Goal: Task Accomplishment & Management: Manage account settings

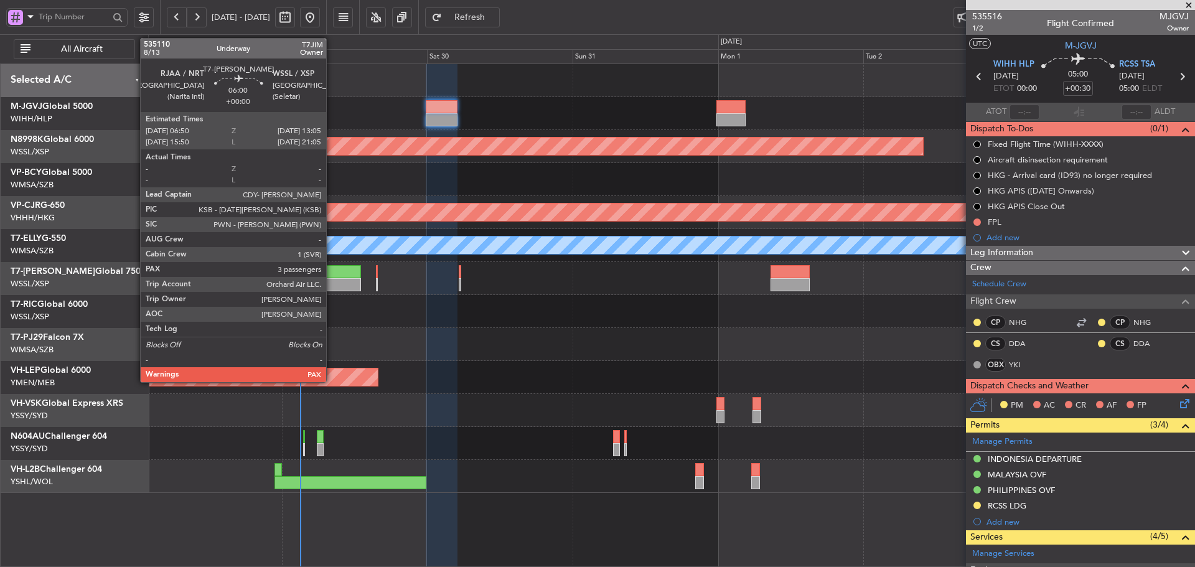
click at [332, 283] on div at bounding box center [341, 284] width 38 height 13
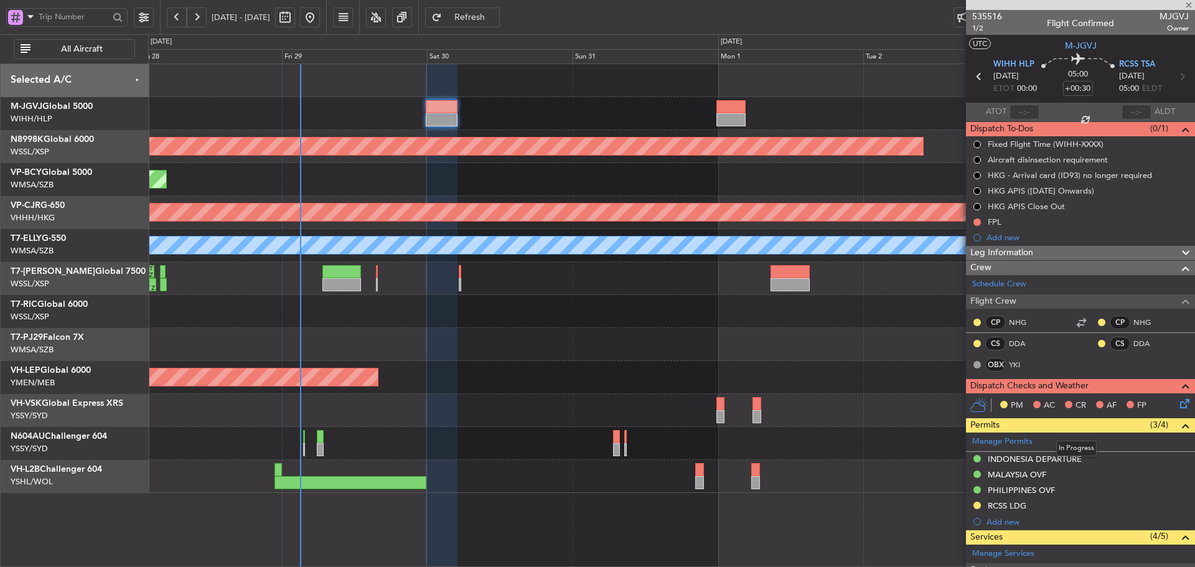
type input "3"
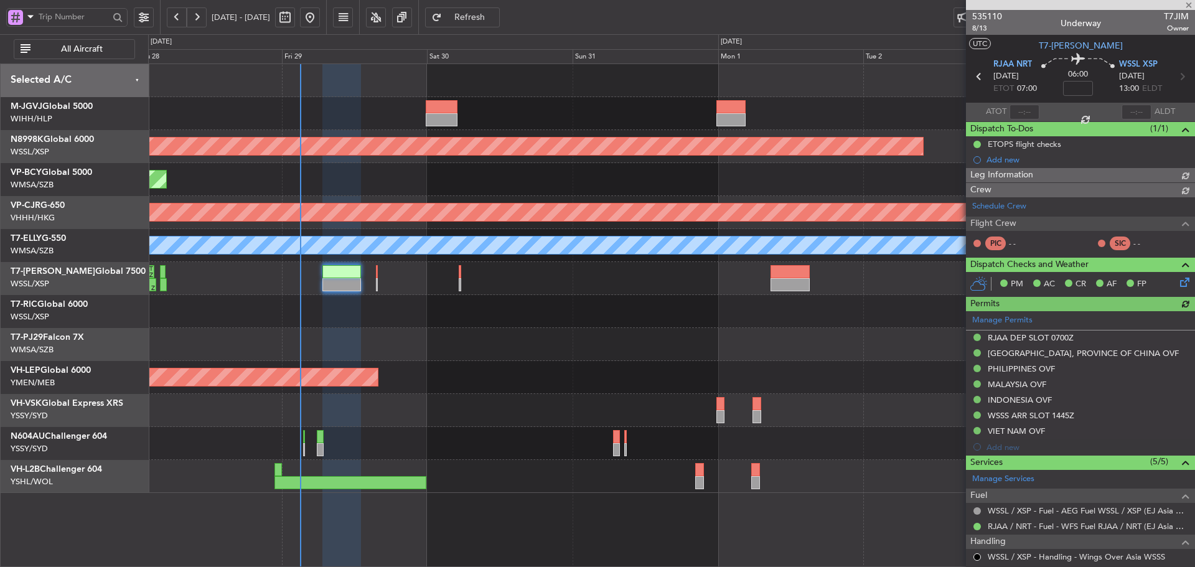
type input "[PERSON_NAME] (LEU)"
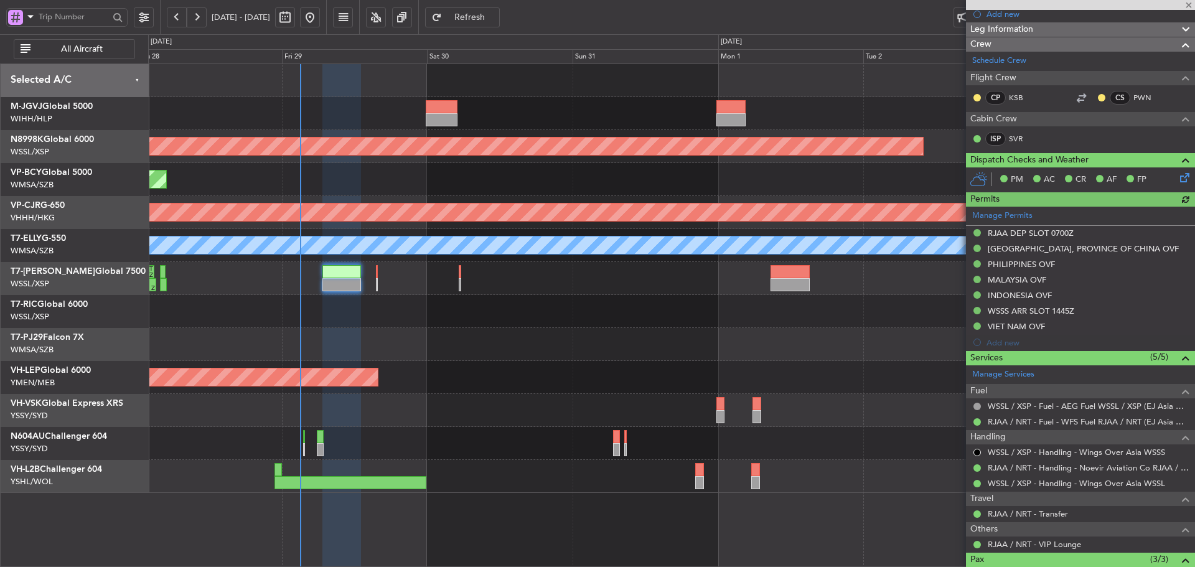
scroll to position [250, 0]
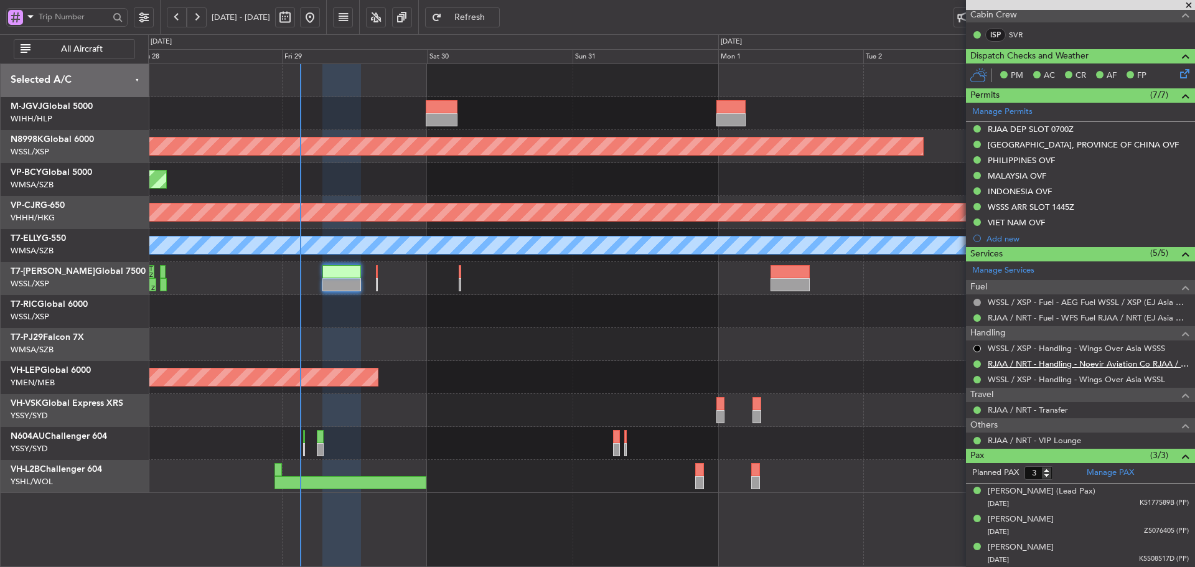
click at [1024, 365] on link "RJAA / NRT - Handling - Noevir Aviation Co RJAA / NRT" at bounding box center [1088, 364] width 201 height 11
type input "[PERSON_NAME] (LEU)"
click at [1038, 366] on link "RJAA / NRT - Handling - Noevir Aviation Co RJAA / NRT" at bounding box center [1088, 364] width 201 height 11
type input "[PERSON_NAME] (LEU)"
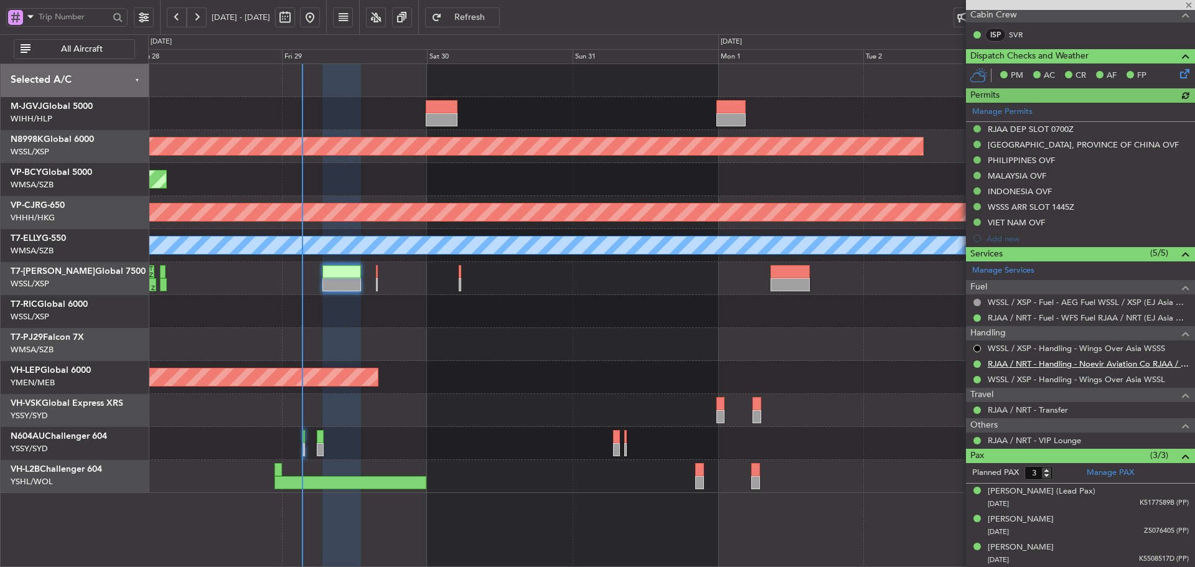
type input "[PERSON_NAME] (LEU)"
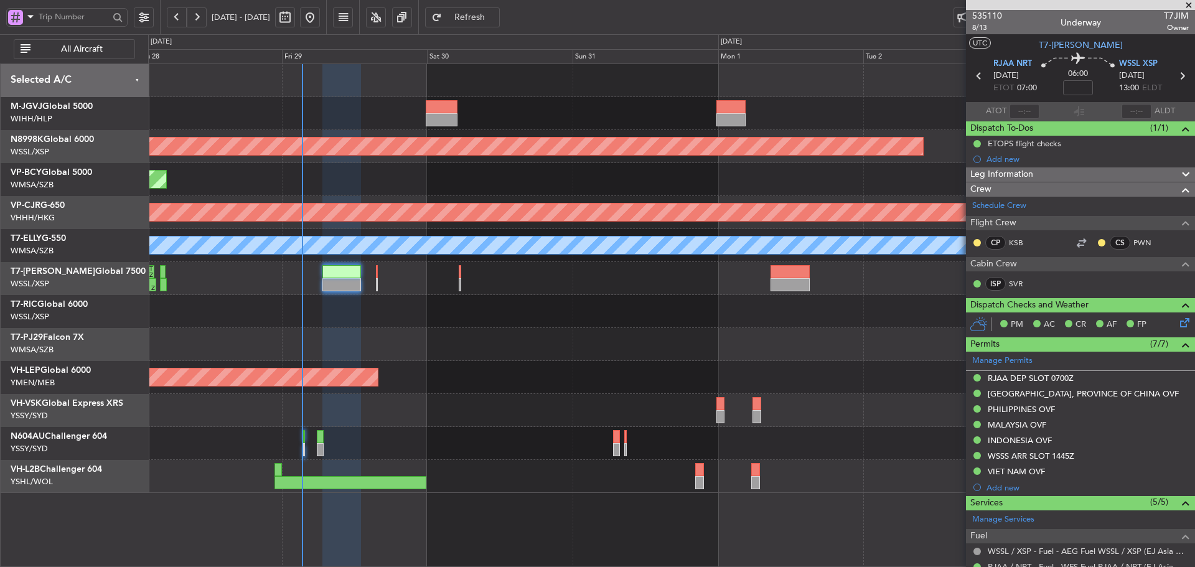
scroll to position [0, 0]
click at [1189, 4] on span at bounding box center [1189, 5] width 12 height 11
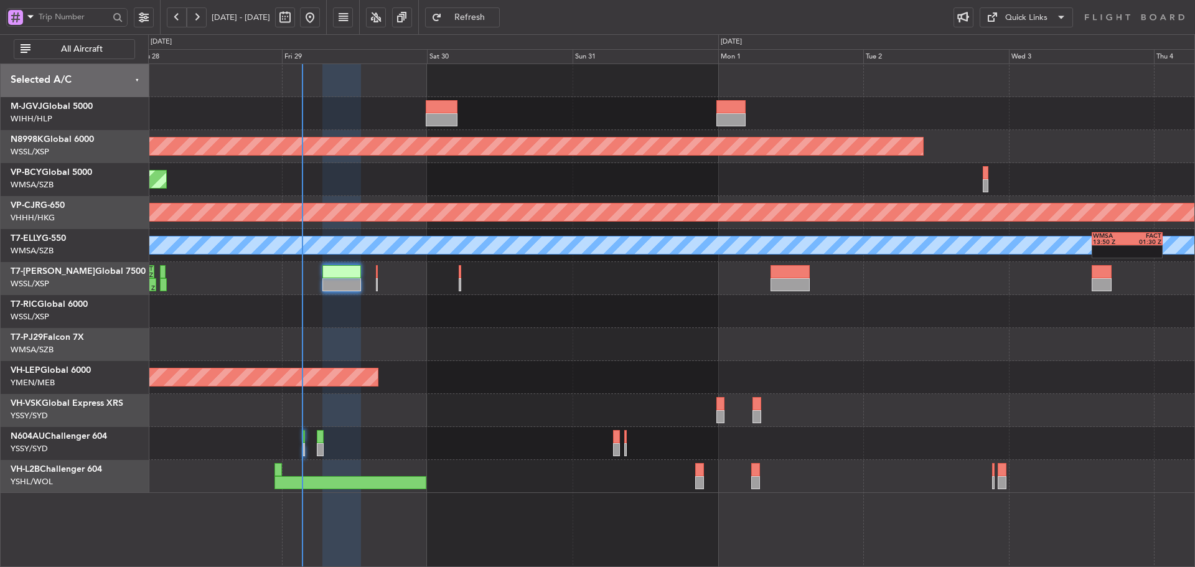
type input "0"
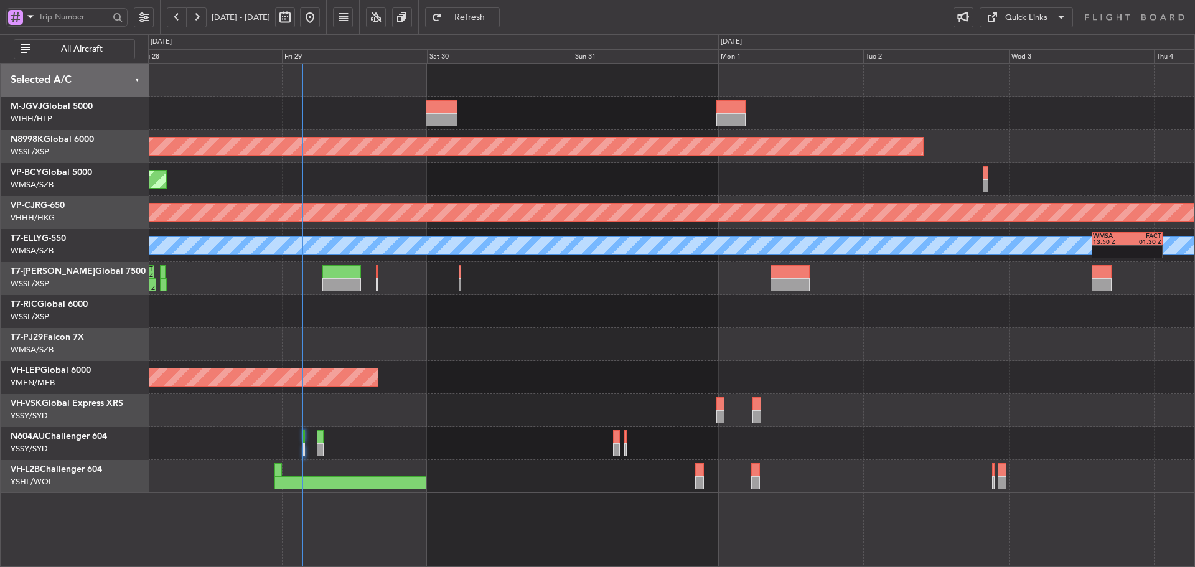
click at [1025, 17] on div "Quick Links" at bounding box center [1026, 18] width 42 height 12
click at [1018, 44] on button "Trip Builder" at bounding box center [1026, 47] width 93 height 30
click at [489, 19] on span "Refresh" at bounding box center [469, 17] width 51 height 9
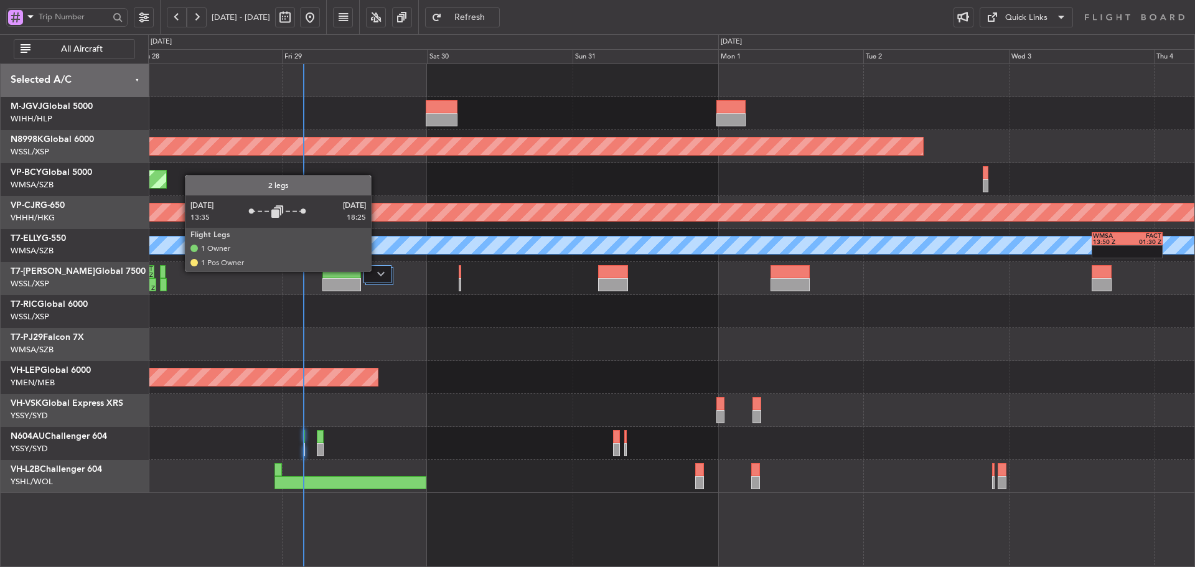
click at [377, 271] on div at bounding box center [378, 274] width 28 height 18
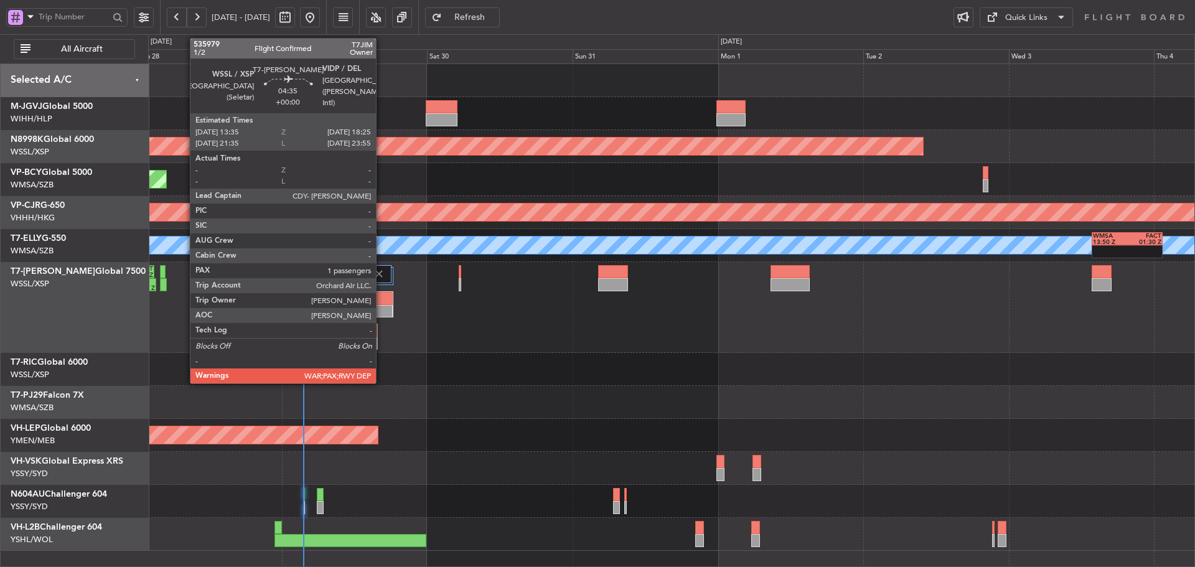
click at [381, 313] on div at bounding box center [378, 311] width 29 height 13
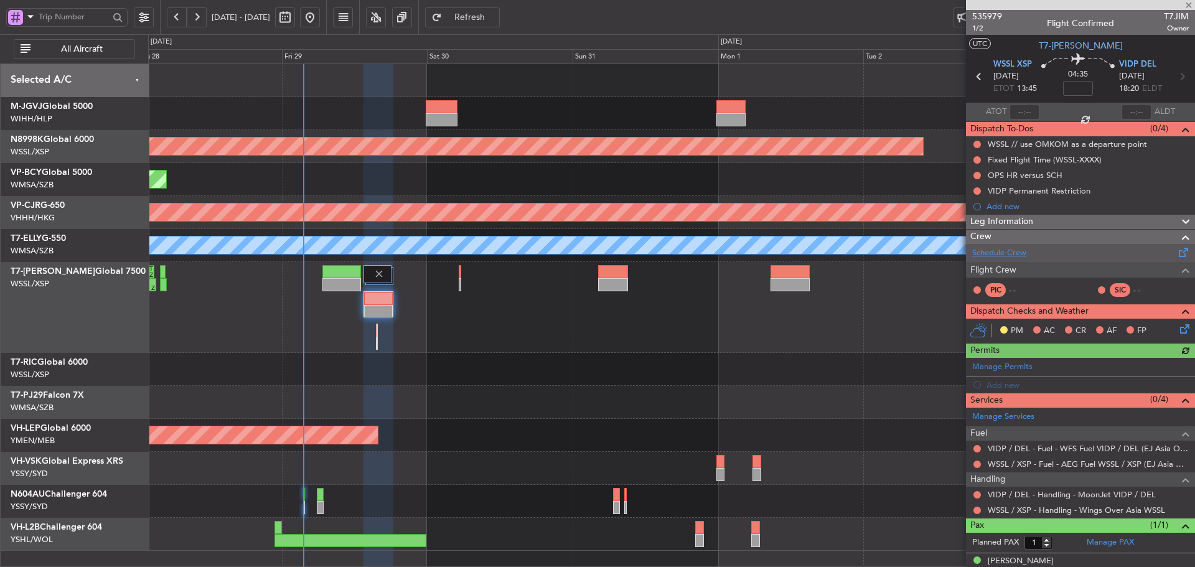
click at [1009, 253] on link "Schedule Crew" at bounding box center [999, 253] width 54 height 12
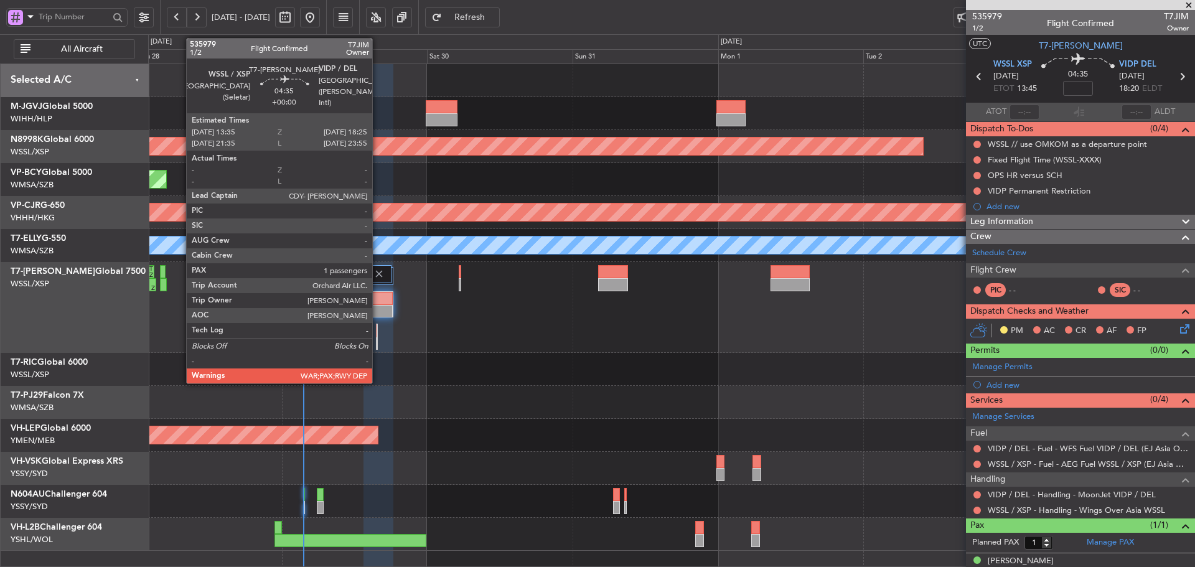
click at [378, 311] on div at bounding box center [378, 311] width 29 height 13
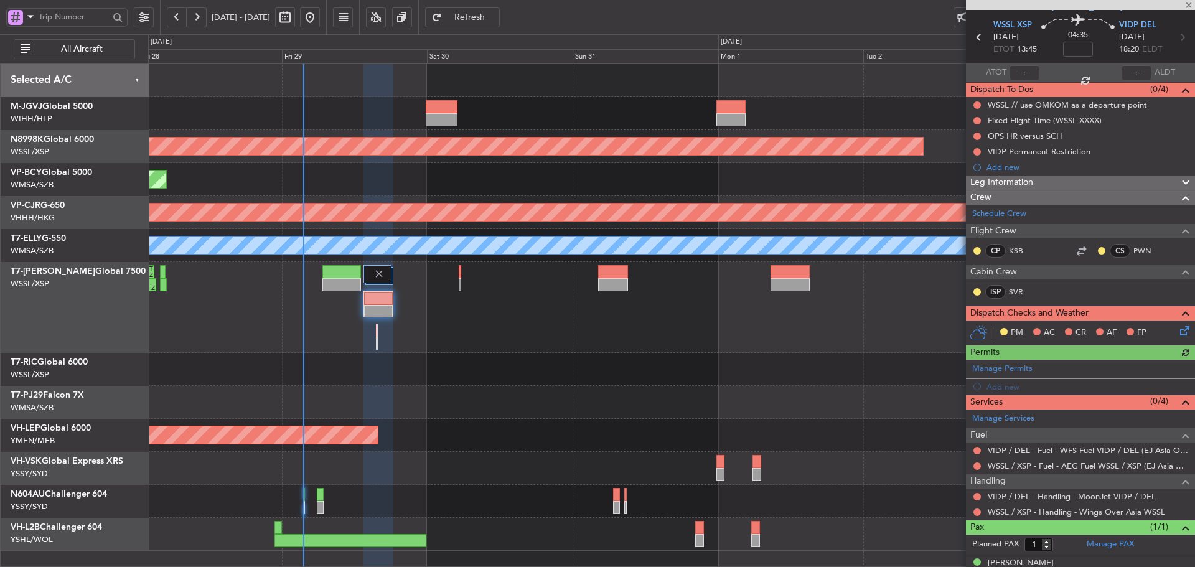
scroll to position [55, 0]
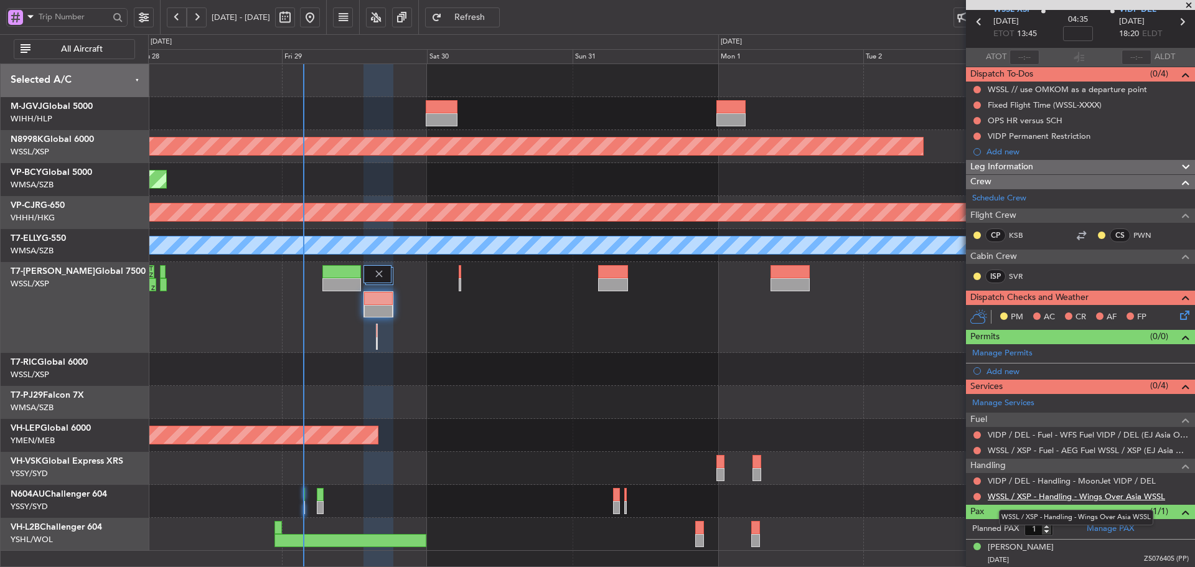
click at [1055, 495] on link "WSSL / XSP - Handling - Wings Over Asia WSSL" at bounding box center [1076, 496] width 177 height 11
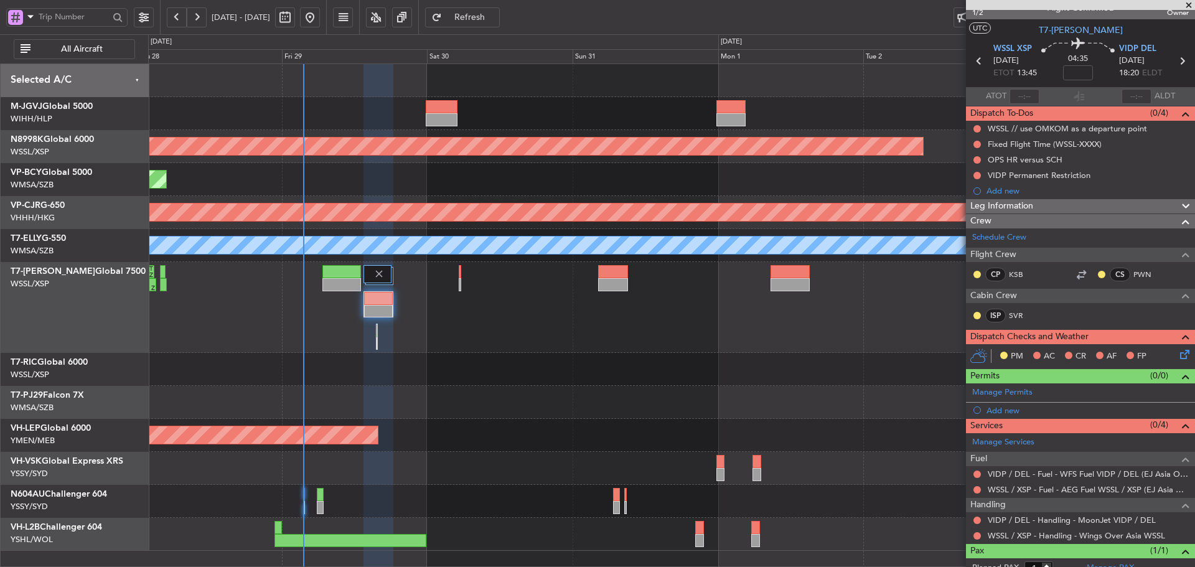
scroll to position [0, 0]
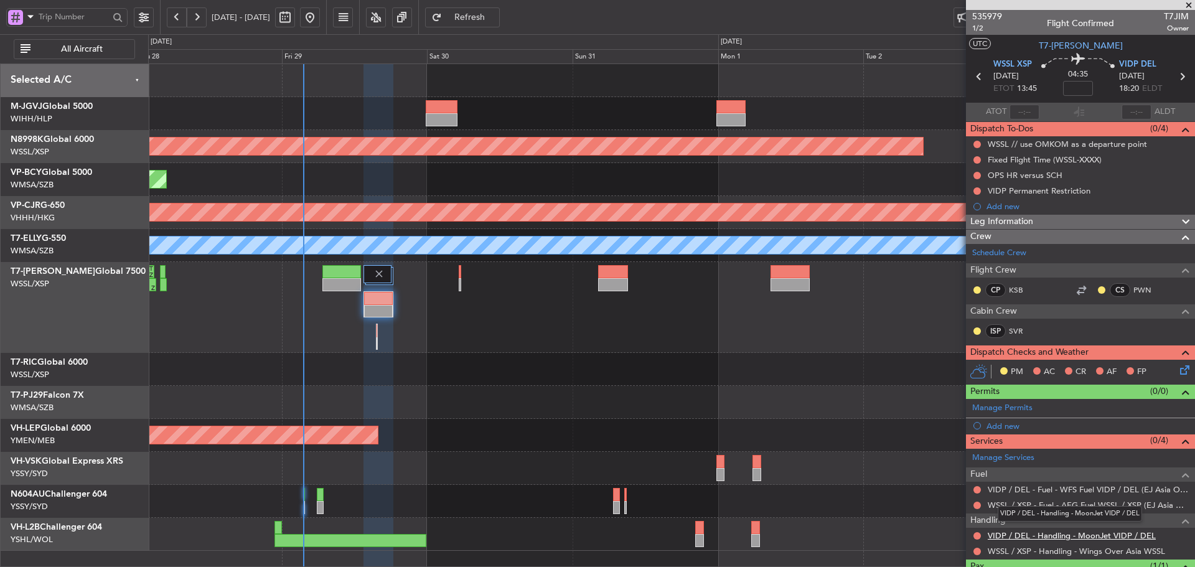
click at [1016, 535] on link "VIDP / DEL - Handling - MoonJet VIDP / DEL" at bounding box center [1072, 535] width 168 height 11
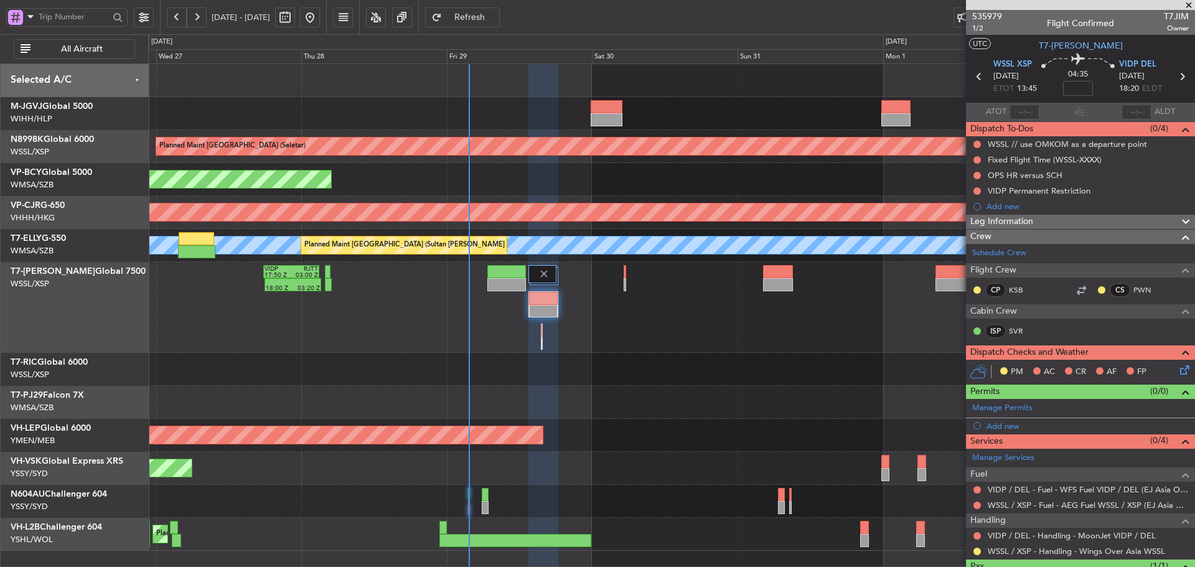
click at [771, 354] on div "Planned Maint [GEOGRAPHIC_DATA] (Halim Intl) Planned Maint [GEOGRAPHIC_DATA] (S…" at bounding box center [671, 307] width 1046 height 487
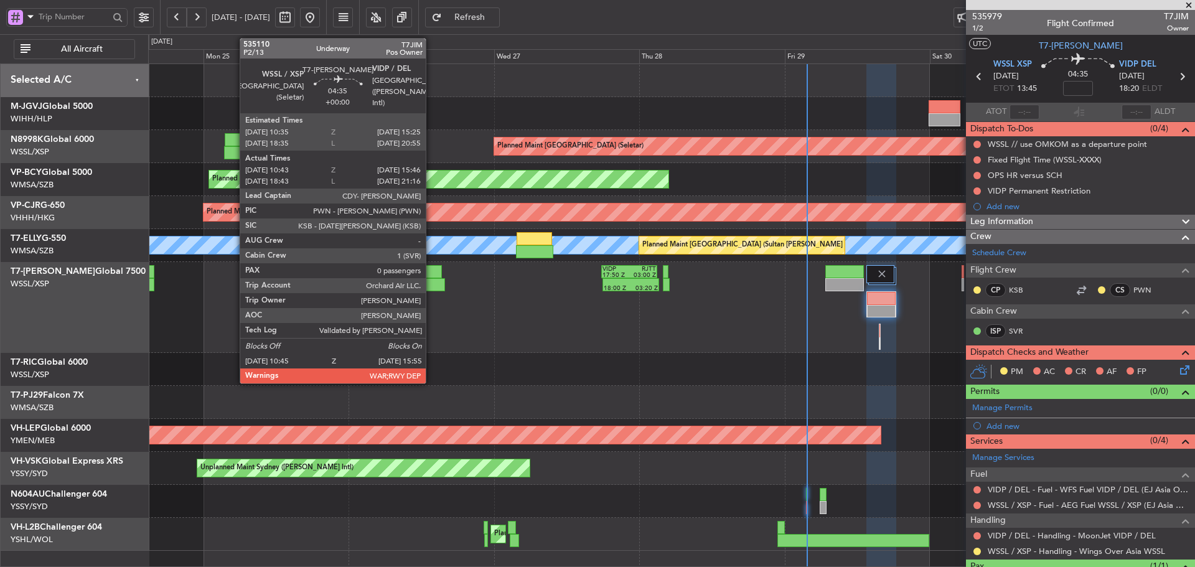
click at [431, 284] on div at bounding box center [429, 284] width 32 height 13
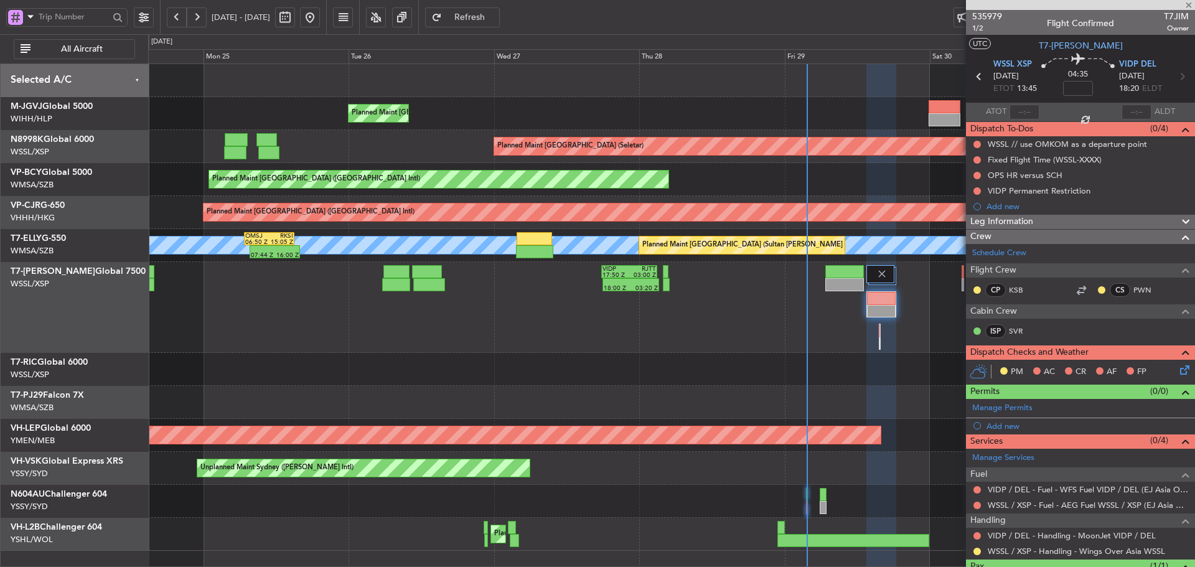
type input "10:53"
type input "15:41"
type input "0"
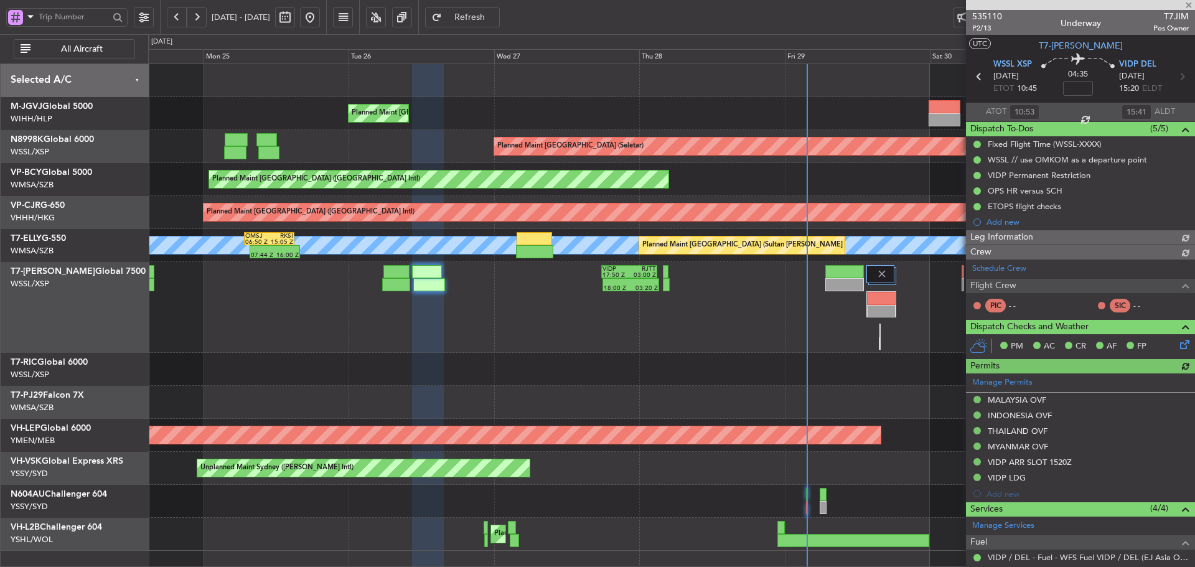
type input "[PERSON_NAME] (LEU)"
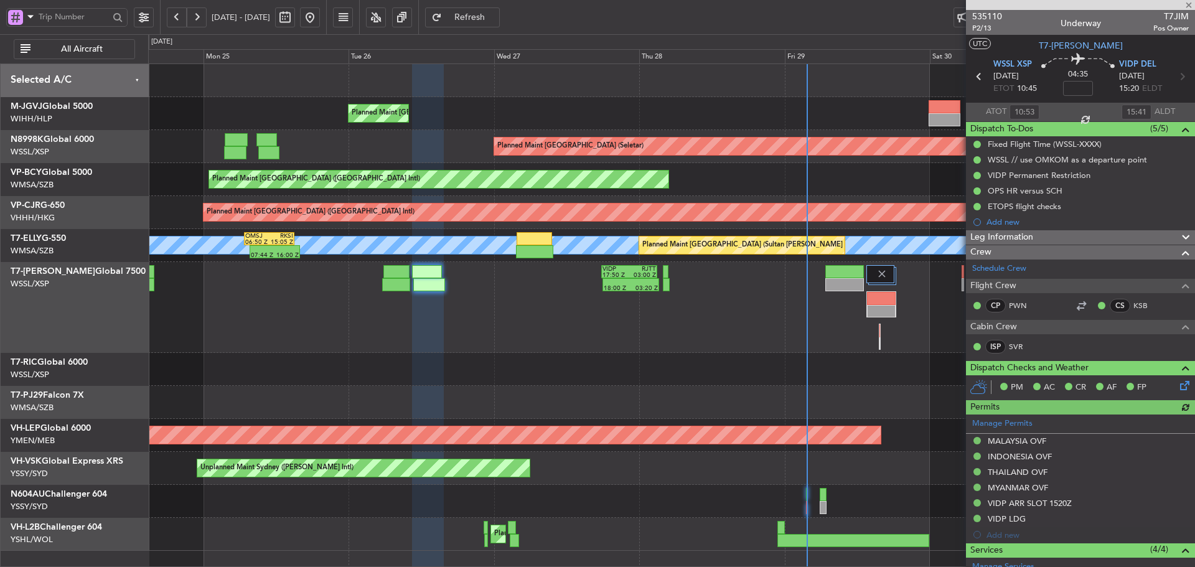
type input "[PERSON_NAME] (LEU)"
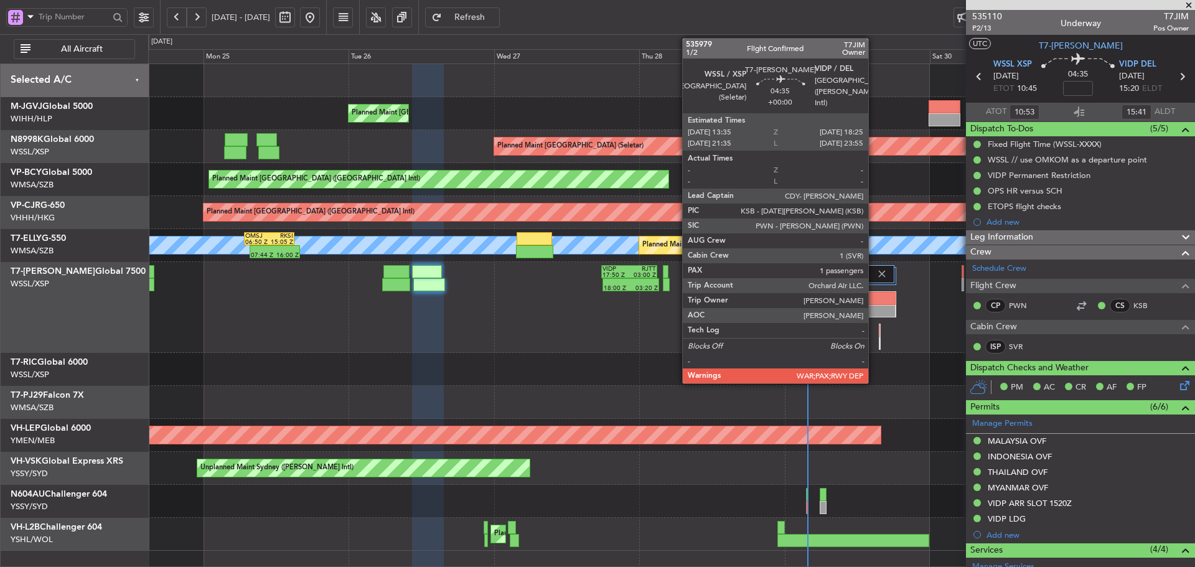
click at [874, 299] on div at bounding box center [881, 298] width 29 height 13
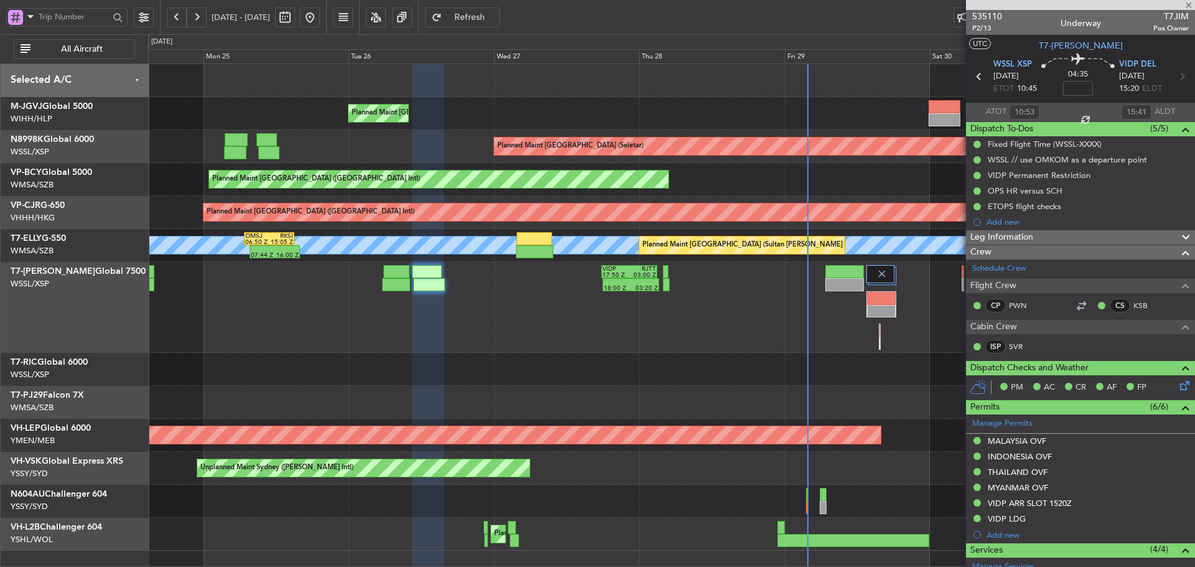
type input "1"
click at [1054, 91] on div "04:35" at bounding box center [1078, 77] width 82 height 46
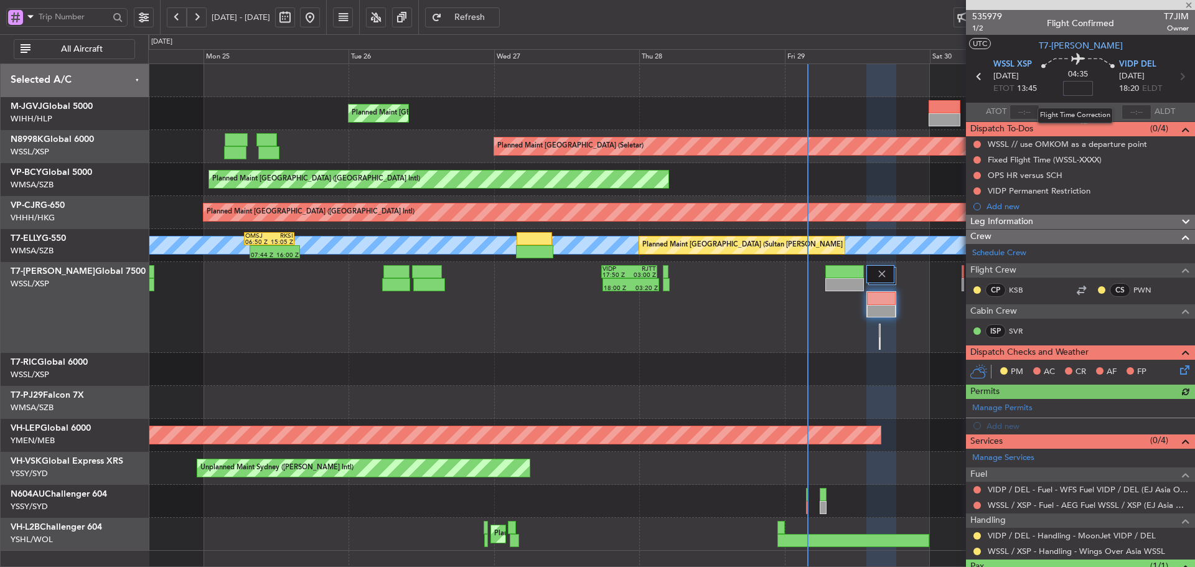
click at [1071, 88] on input at bounding box center [1078, 88] width 30 height 15
click at [1102, 98] on div "04:35 5" at bounding box center [1078, 77] width 82 height 46
type input "+00:05"
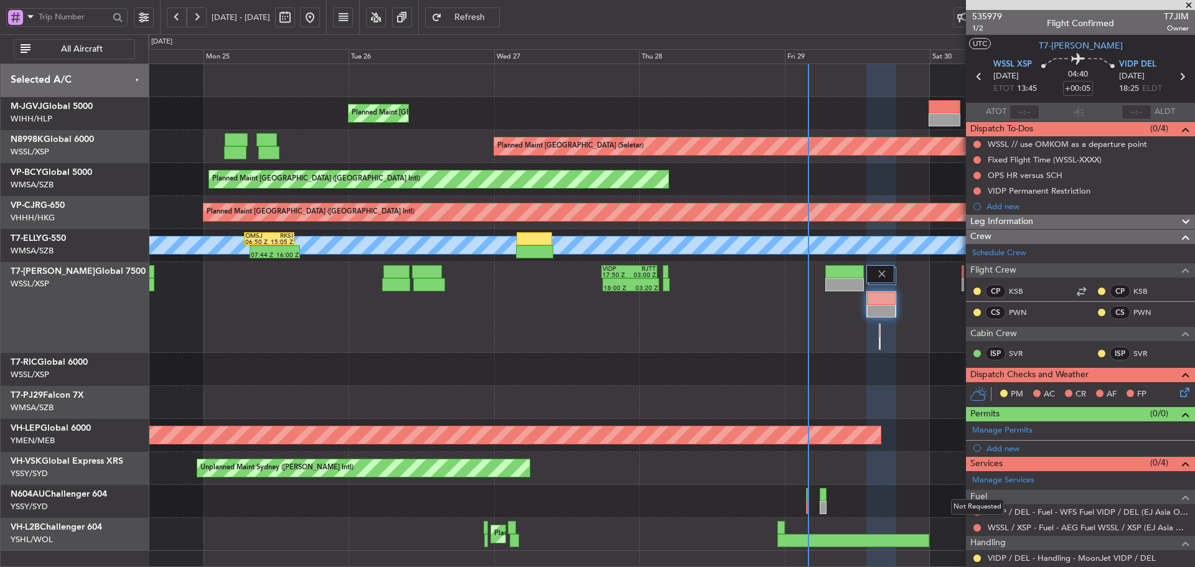
click at [977, 514] on div "Not Requested" at bounding box center [977, 507] width 53 height 16
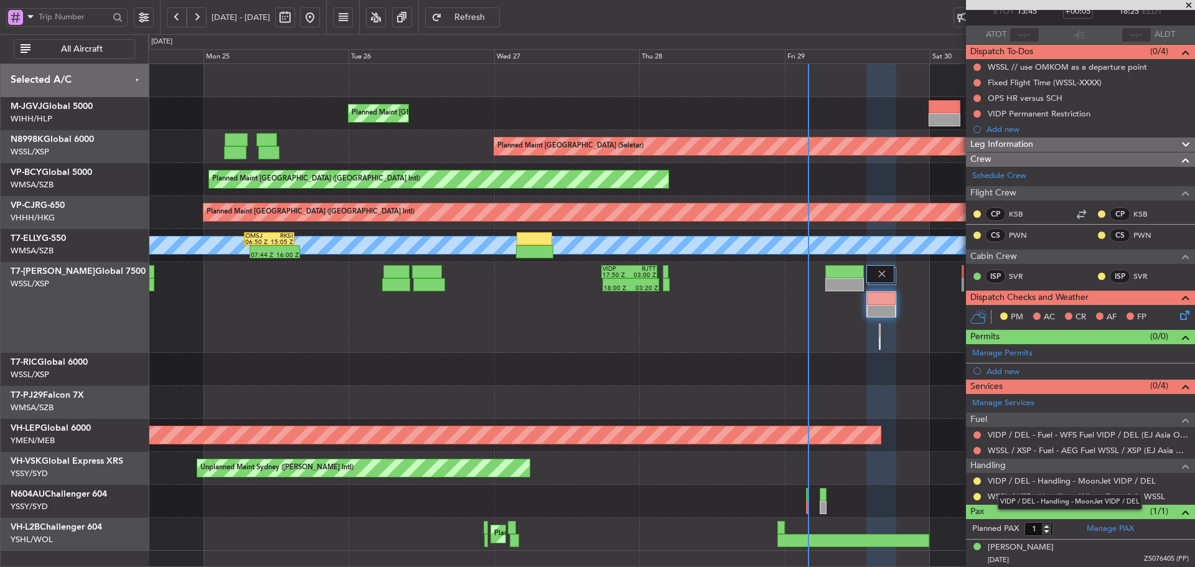
click at [1024, 495] on div "VIDP / DEL - Handling - MoonJet VIDP / DEL" at bounding box center [1070, 502] width 144 height 16
click at [1147, 499] on link "WSSL / XSP - Handling - Wings Over Asia WSSL" at bounding box center [1076, 496] width 177 height 11
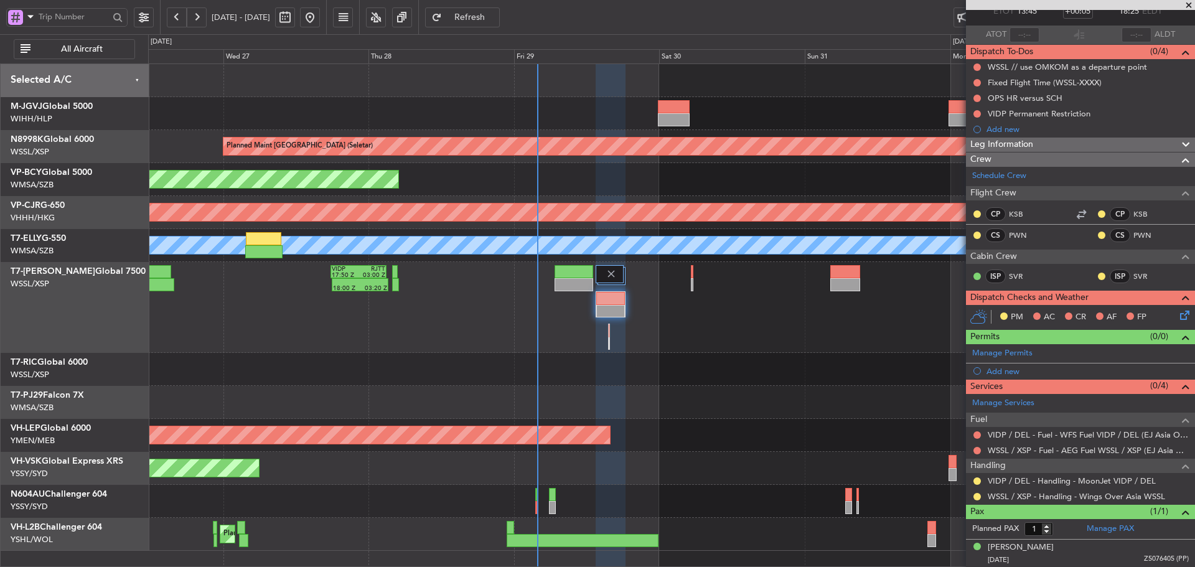
click at [622, 353] on div "Planned Maint [GEOGRAPHIC_DATA] (Halim Intl) Planned Maint [GEOGRAPHIC_DATA] (S…" at bounding box center [671, 307] width 1046 height 487
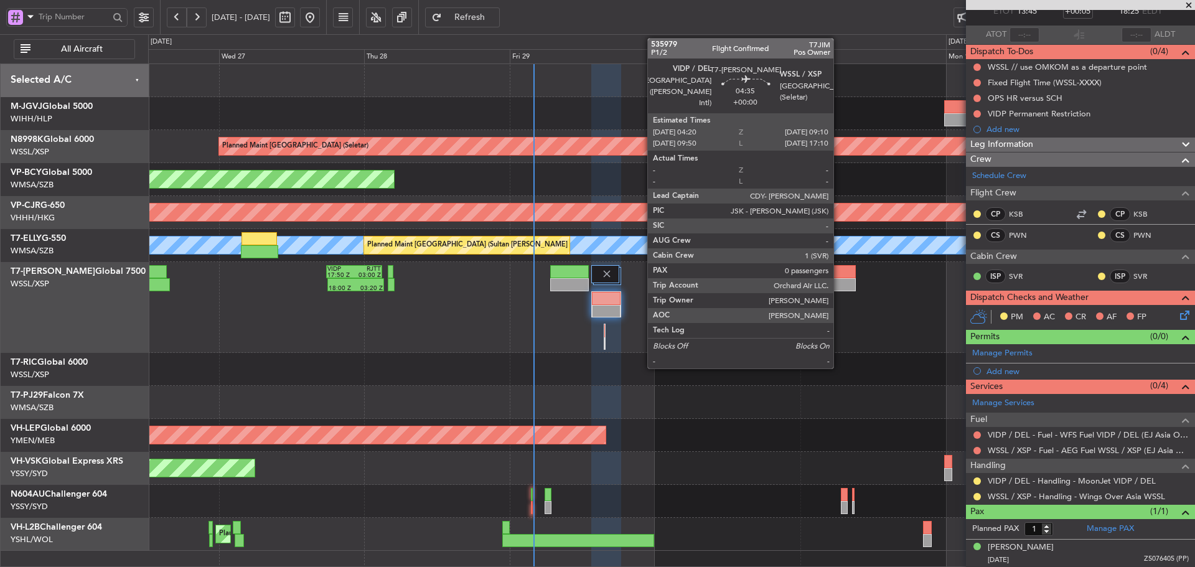
click at [841, 277] on div at bounding box center [841, 271] width 30 height 13
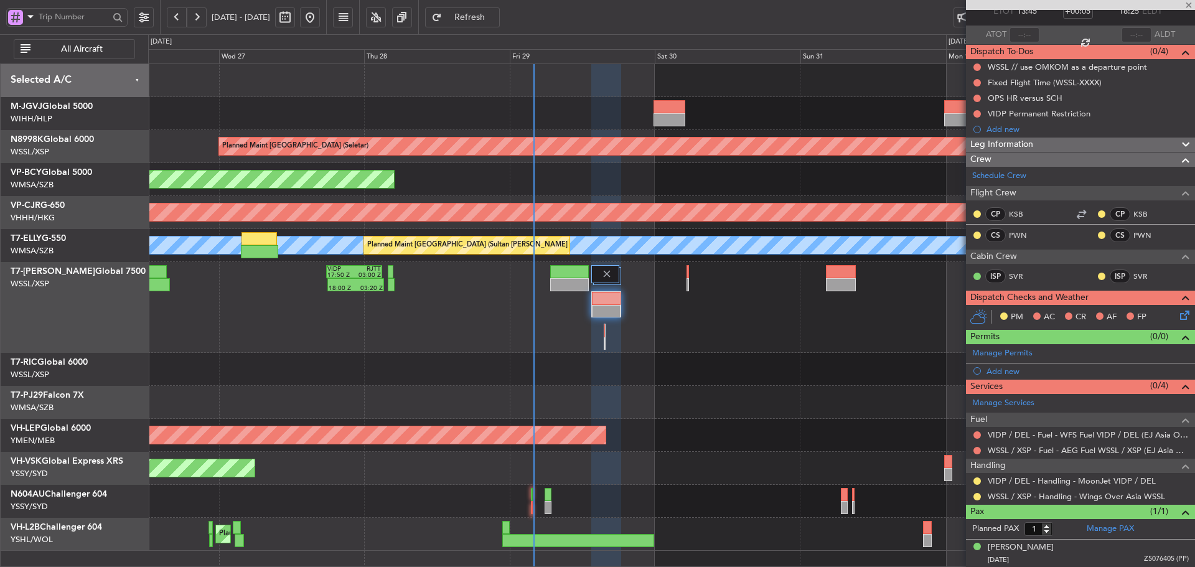
type input "0"
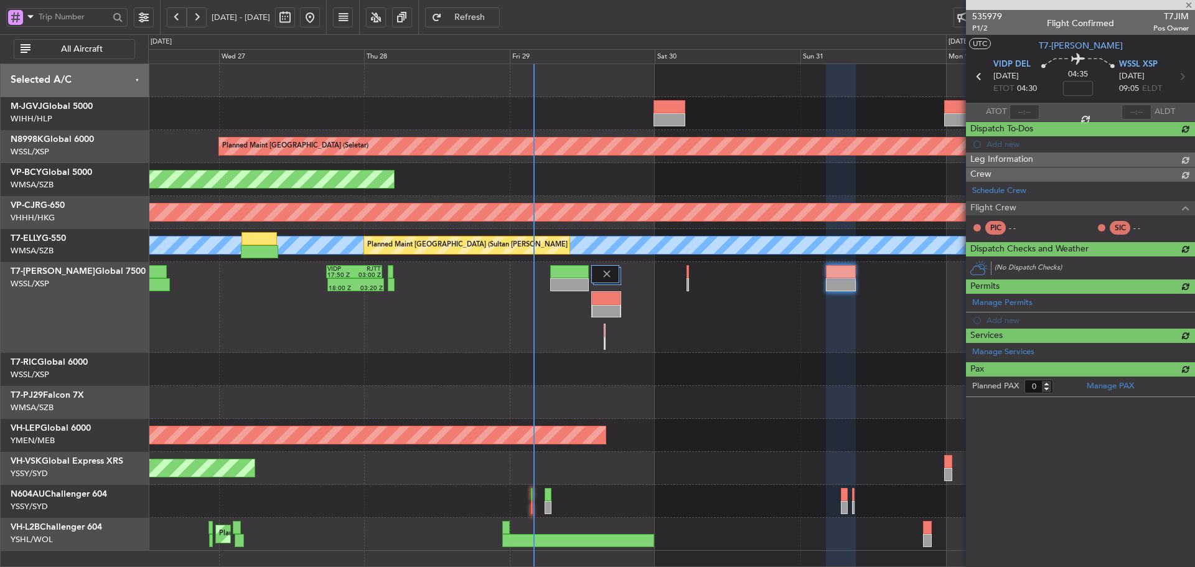
scroll to position [0, 0]
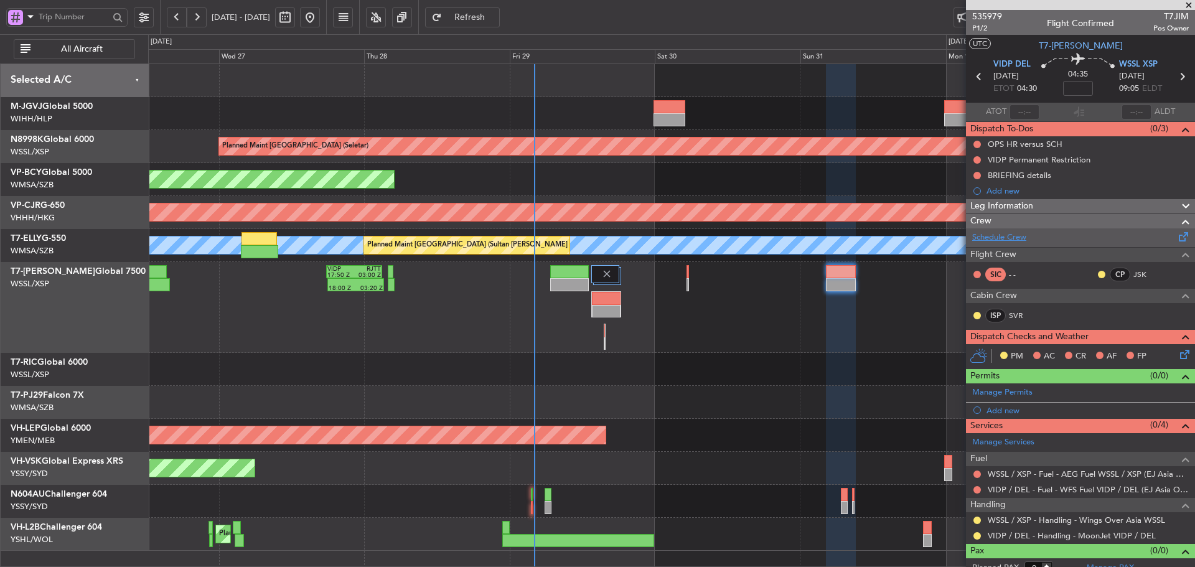
click at [1001, 234] on link "Schedule Crew" at bounding box center [999, 238] width 54 height 12
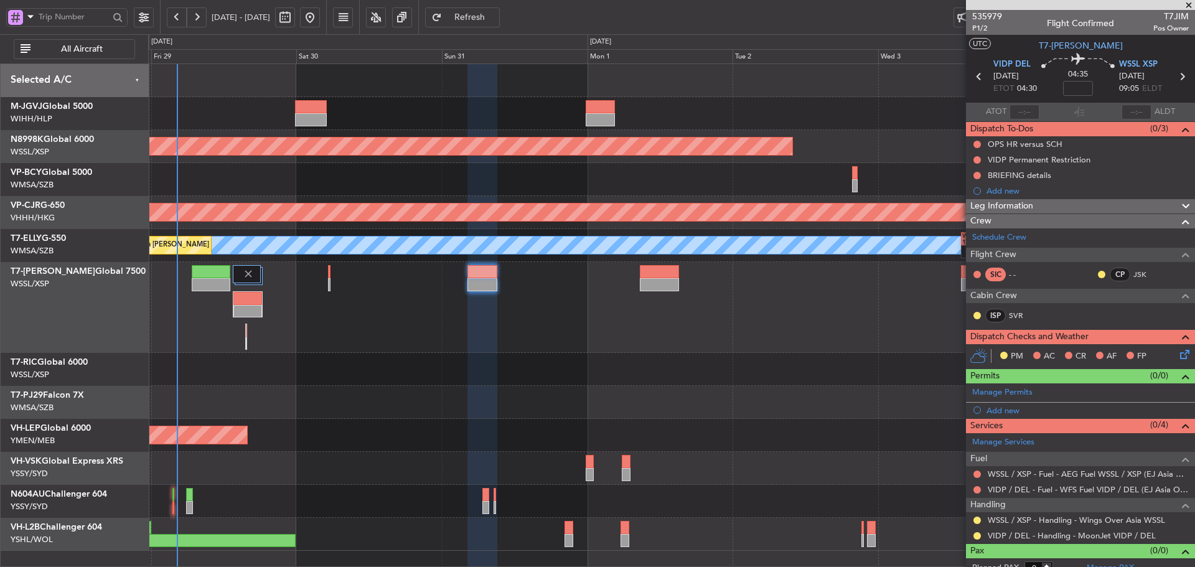
click at [367, 336] on div "Planned Maint [GEOGRAPHIC_DATA] (Seletar) - - CYVR 06:25 Z RJTT 16:15 Z Planned…" at bounding box center [671, 307] width 1046 height 487
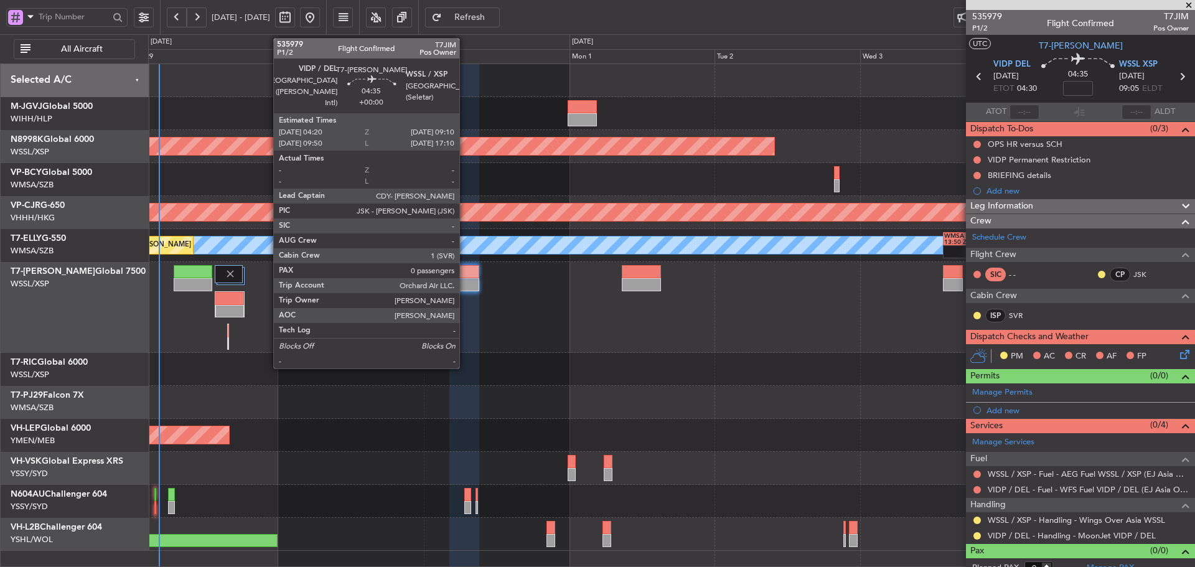
click at [465, 283] on div at bounding box center [464, 284] width 30 height 13
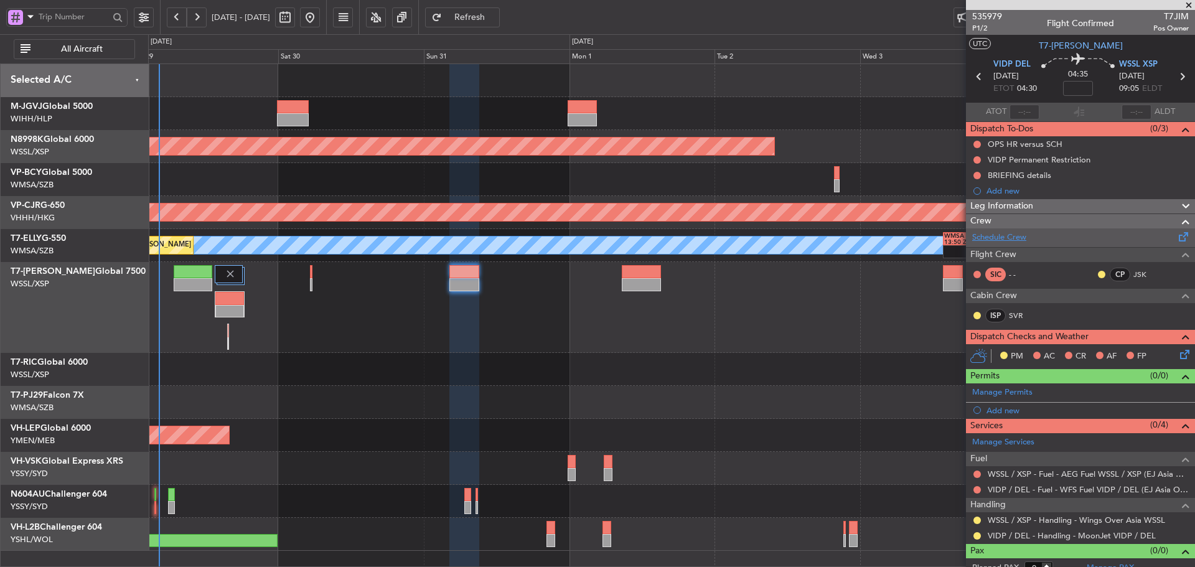
click at [1010, 232] on link "Schedule Crew" at bounding box center [999, 238] width 54 height 12
